Goal: Transaction & Acquisition: Purchase product/service

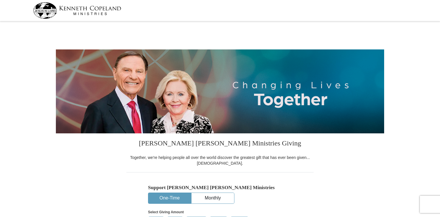
select select "LA"
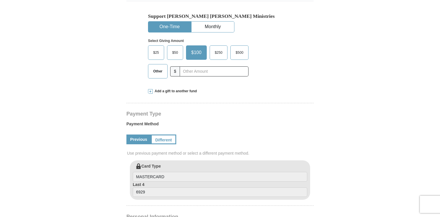
scroll to position [173, 0]
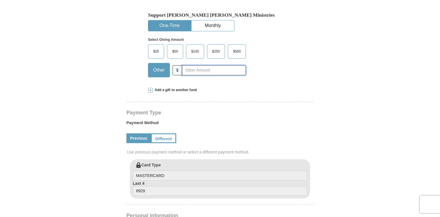
click at [200, 70] on input "text" at bounding box center [214, 70] width 64 height 10
type input "125.00"
click at [138, 134] on link "Previous" at bounding box center [138, 139] width 24 height 10
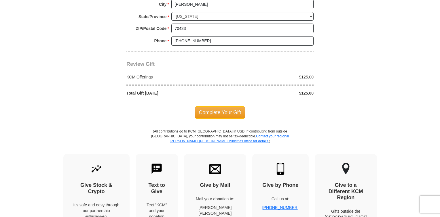
scroll to position [490, 0]
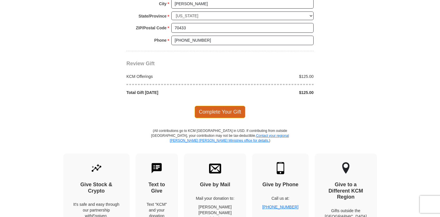
click at [227, 106] on span "Complete Your Gift" at bounding box center [220, 112] width 51 height 12
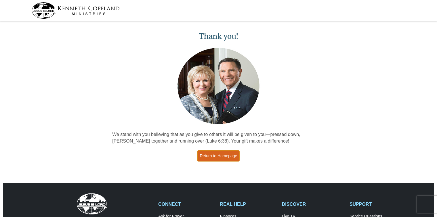
click at [221, 157] on link "Return to Homepage" at bounding box center [219, 156] width 43 height 11
